Goal: Task Accomplishment & Management: Use online tool/utility

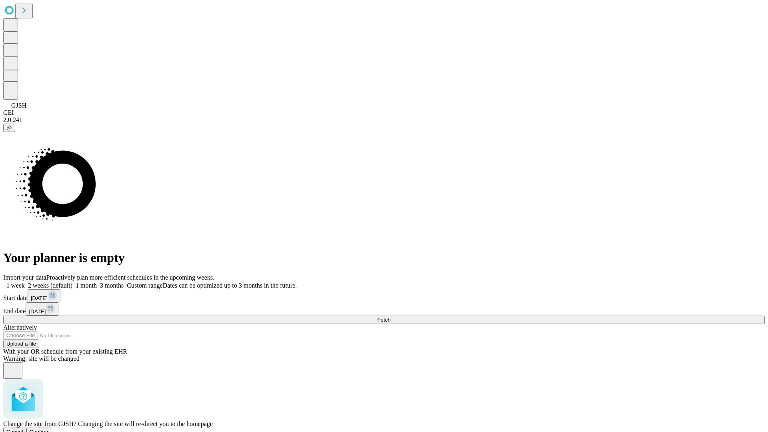
click at [48, 429] on span "Confirm" at bounding box center [39, 432] width 19 height 6
click at [25, 282] on label "1 week" at bounding box center [14, 285] width 22 height 7
click at [390, 317] on span "Fetch" at bounding box center [383, 320] width 13 height 6
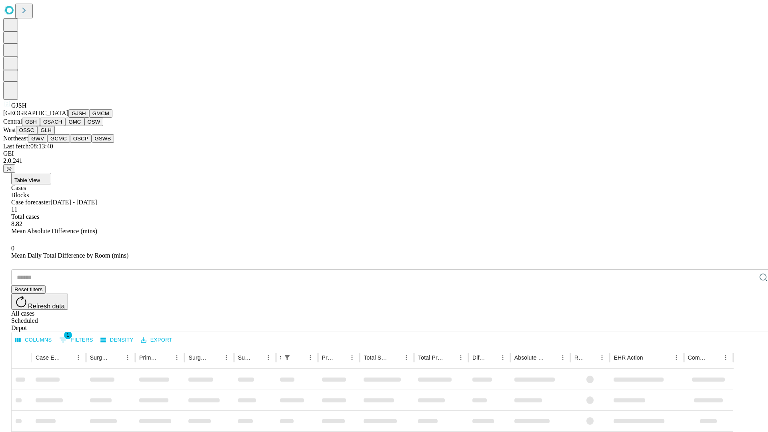
click at [89, 118] on button "GMCM" at bounding box center [100, 113] width 23 height 8
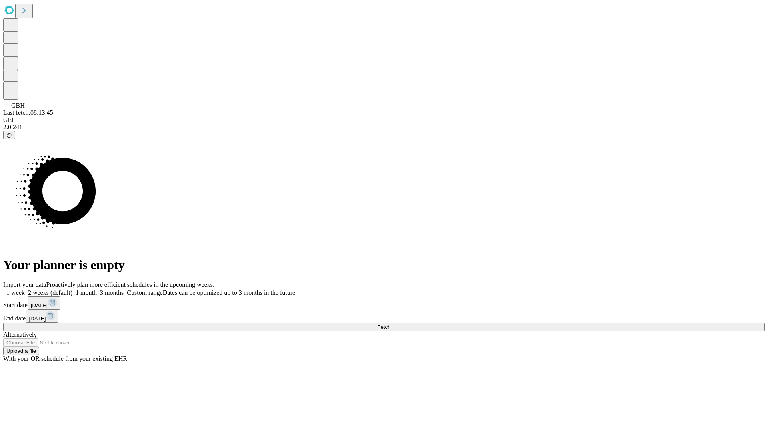
click at [25, 289] on label "1 week" at bounding box center [14, 292] width 22 height 7
click at [390, 324] on span "Fetch" at bounding box center [383, 327] width 13 height 6
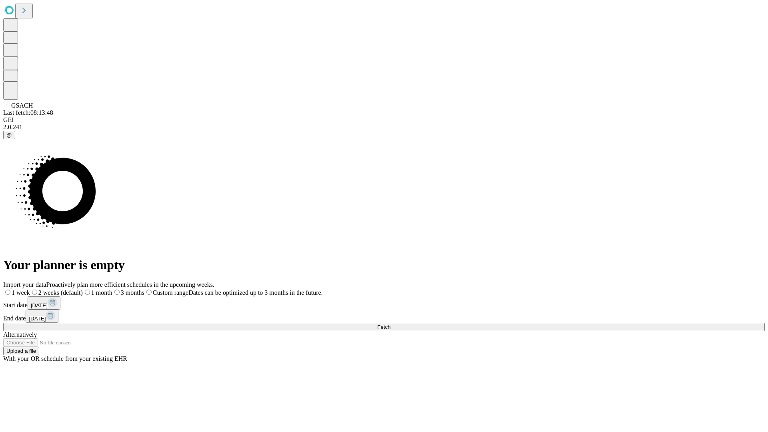
click at [30, 289] on label "1 week" at bounding box center [16, 292] width 27 height 7
click at [390, 324] on span "Fetch" at bounding box center [383, 327] width 13 height 6
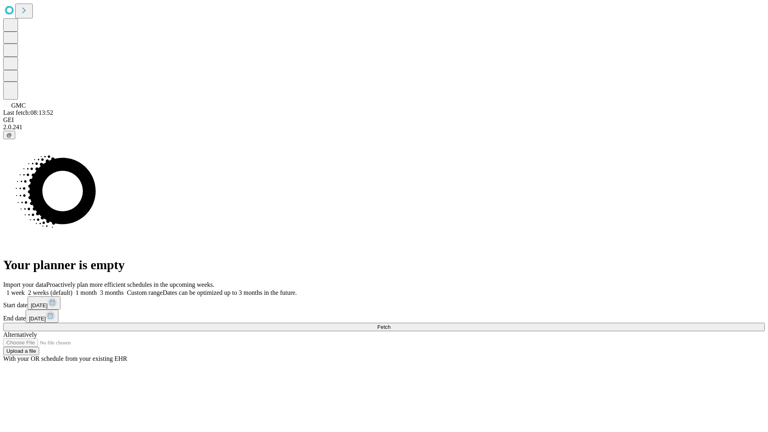
click at [25, 289] on label "1 week" at bounding box center [14, 292] width 22 height 7
click at [390, 324] on span "Fetch" at bounding box center [383, 327] width 13 height 6
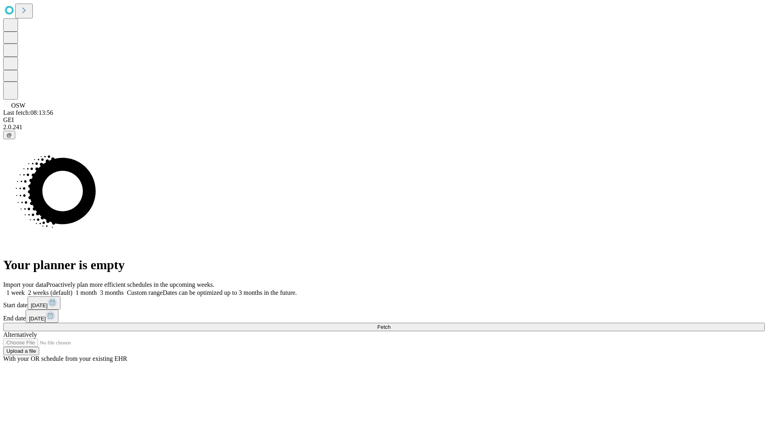
click at [25, 289] on label "1 week" at bounding box center [14, 292] width 22 height 7
click at [390, 324] on span "Fetch" at bounding box center [383, 327] width 13 height 6
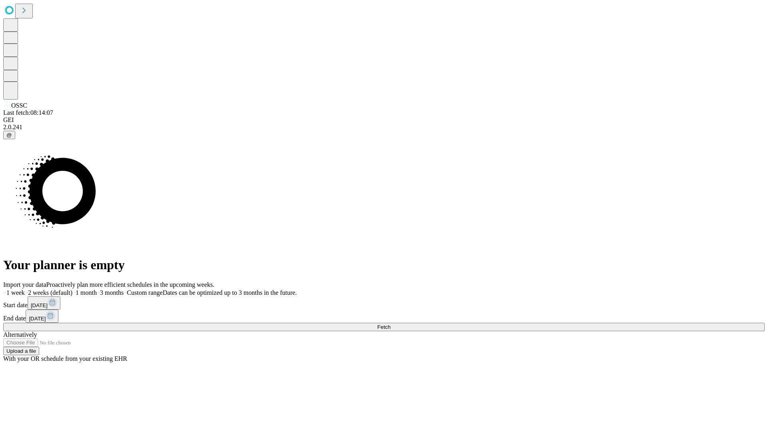
click at [25, 289] on label "1 week" at bounding box center [14, 292] width 22 height 7
click at [390, 324] on span "Fetch" at bounding box center [383, 327] width 13 height 6
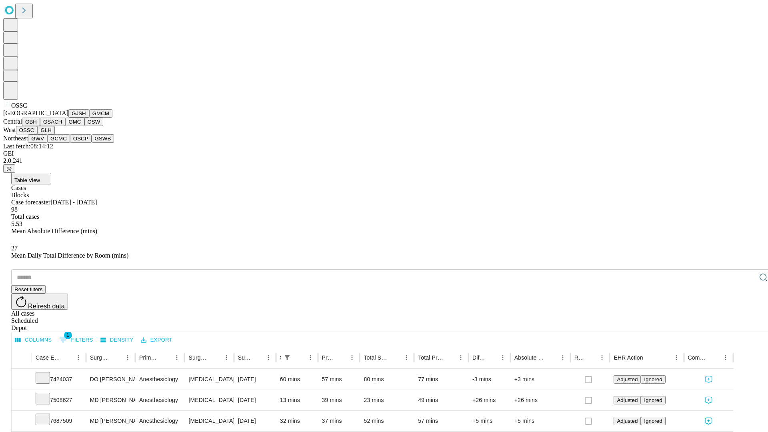
click at [54, 134] on button "GLH" at bounding box center [45, 130] width 17 height 8
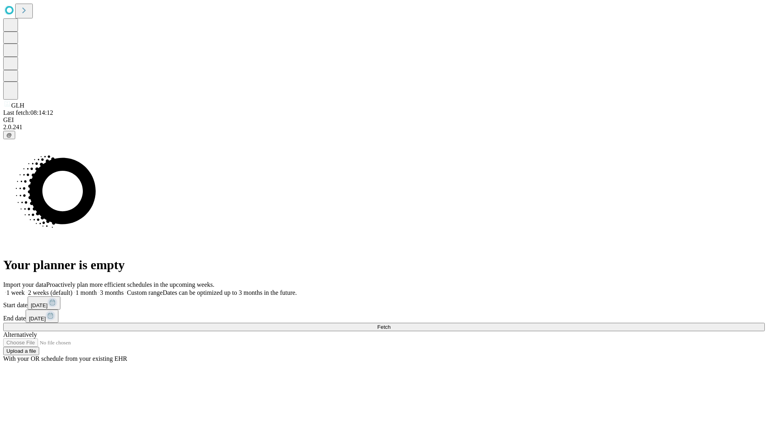
click at [25, 289] on label "1 week" at bounding box center [14, 292] width 22 height 7
click at [390, 324] on span "Fetch" at bounding box center [383, 327] width 13 height 6
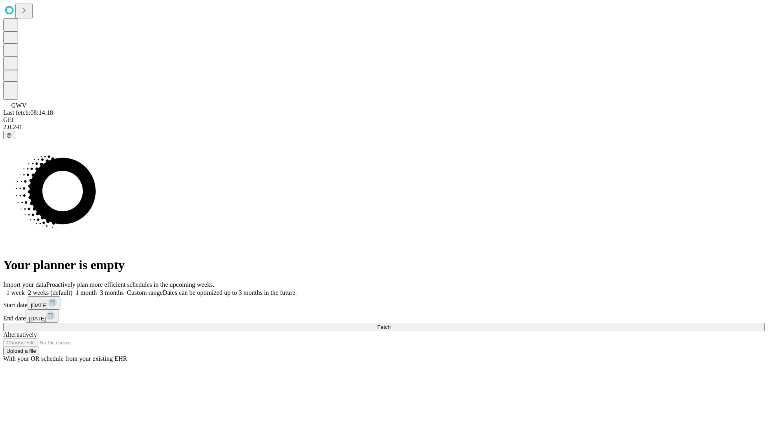
click at [390, 324] on span "Fetch" at bounding box center [383, 327] width 13 height 6
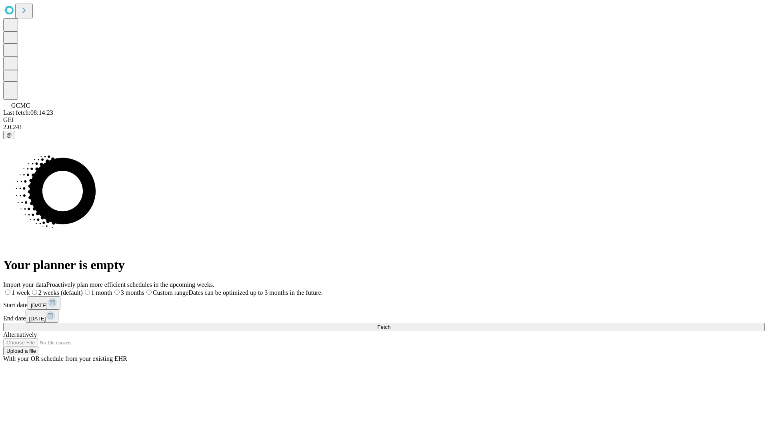
click at [30, 289] on label "1 week" at bounding box center [16, 292] width 27 height 7
click at [390, 324] on span "Fetch" at bounding box center [383, 327] width 13 height 6
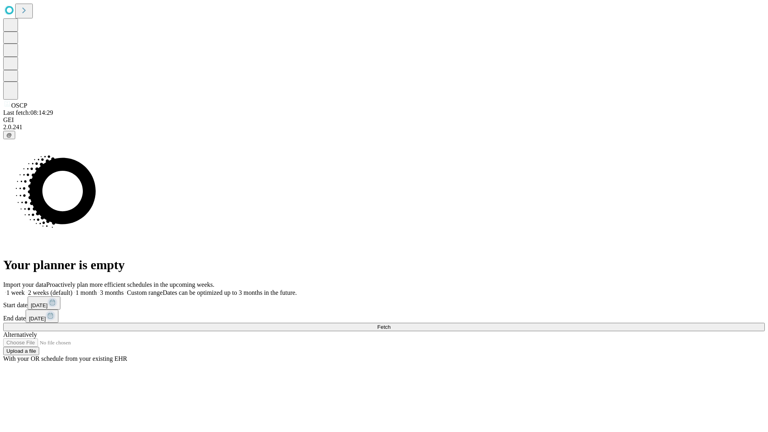
click at [25, 289] on label "1 week" at bounding box center [14, 292] width 22 height 7
click at [390, 324] on span "Fetch" at bounding box center [383, 327] width 13 height 6
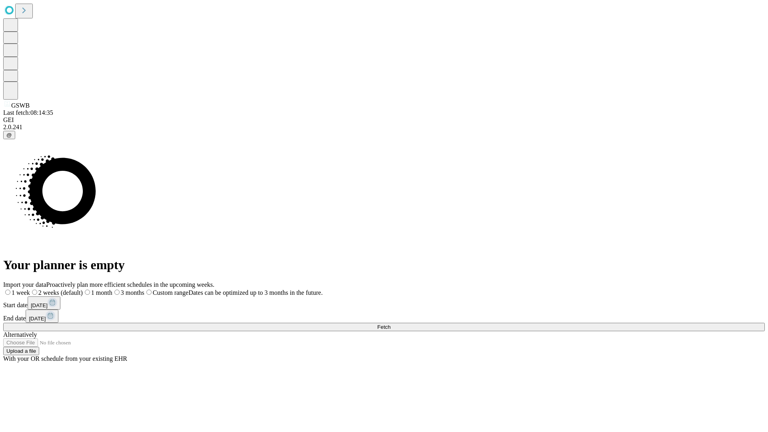
click at [30, 289] on label "1 week" at bounding box center [16, 292] width 27 height 7
click at [390, 324] on span "Fetch" at bounding box center [383, 327] width 13 height 6
